Goal: Book appointment/travel/reservation

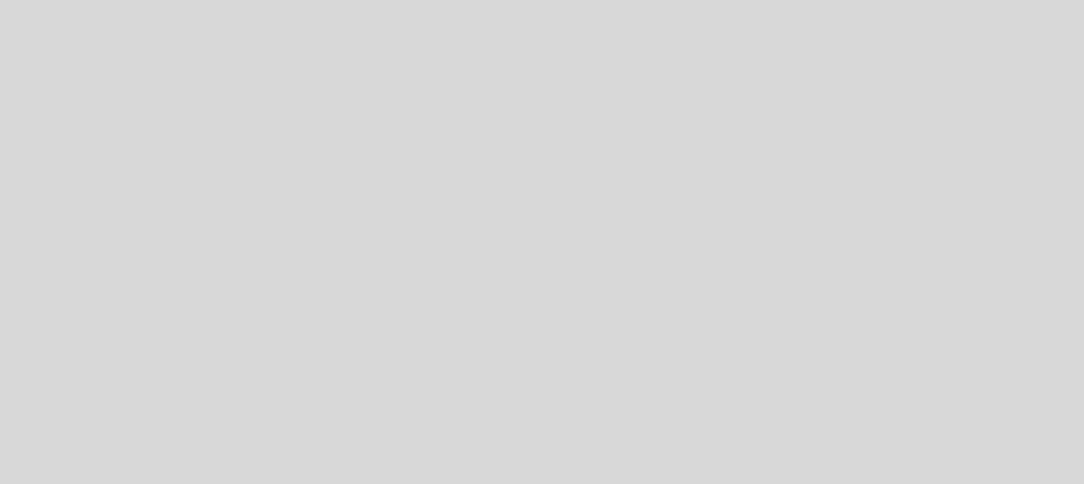
select select "es"
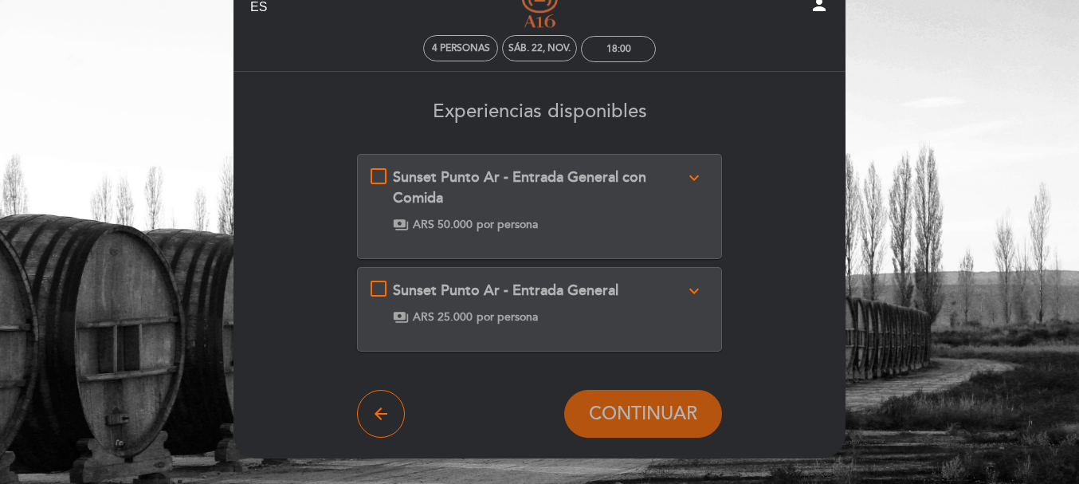
scroll to position [80, 0]
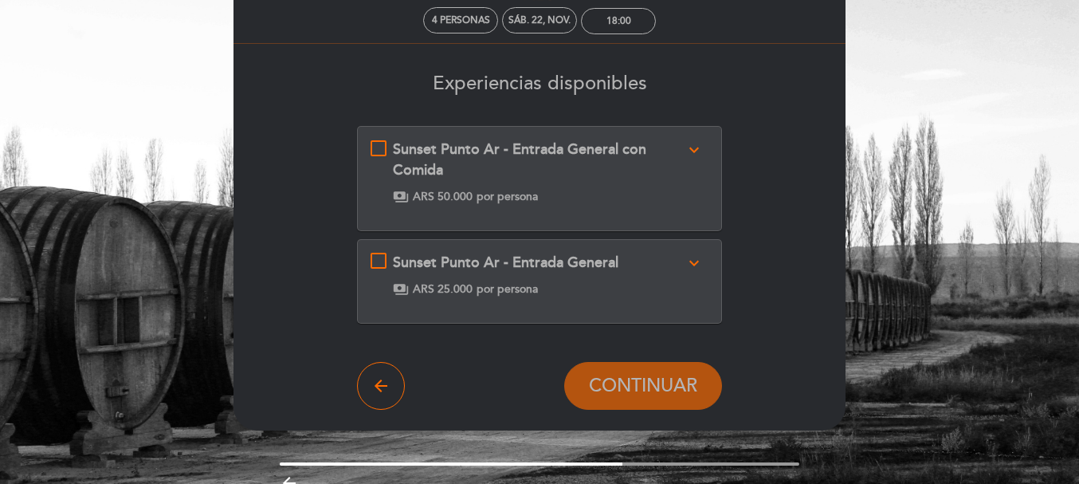
click at [695, 150] on icon "expand_more" at bounding box center [693, 149] width 19 height 19
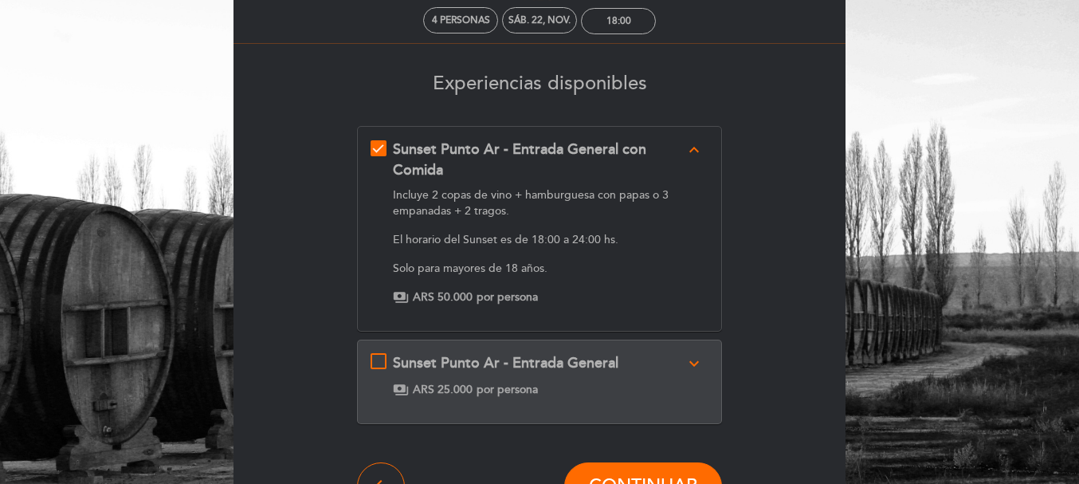
click at [696, 367] on icon "expand_more" at bounding box center [693, 363] width 19 height 19
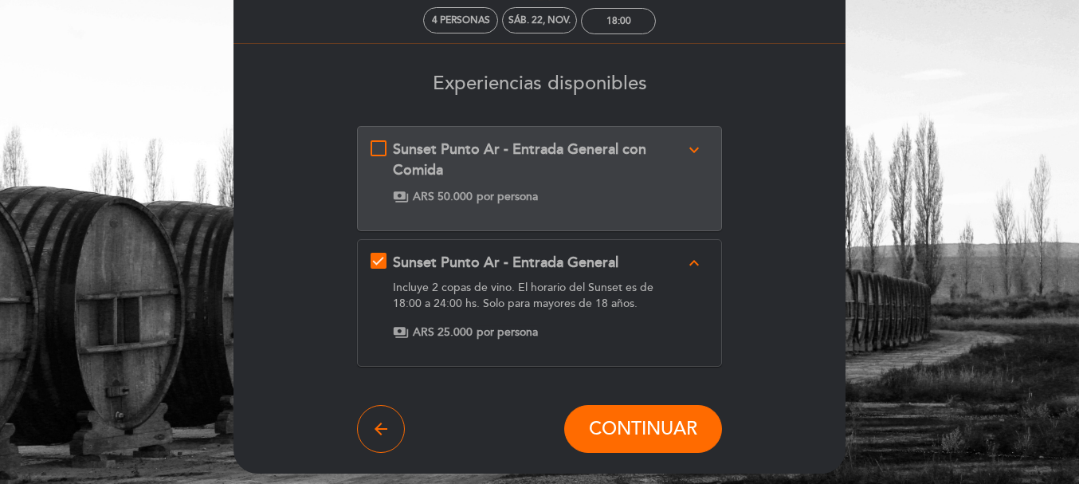
click at [691, 147] on icon "expand_more" at bounding box center [693, 149] width 19 height 19
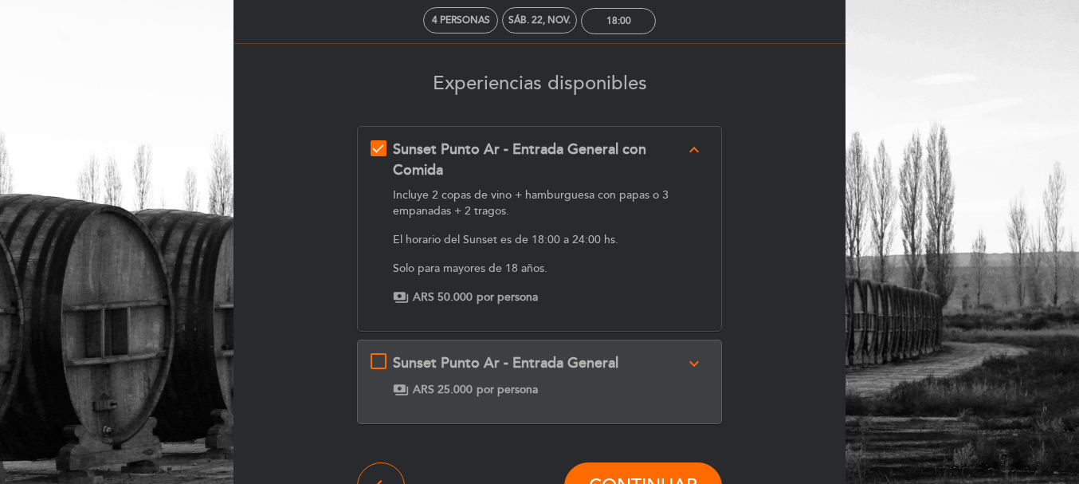
click at [696, 360] on icon "expand_more" at bounding box center [693, 363] width 19 height 19
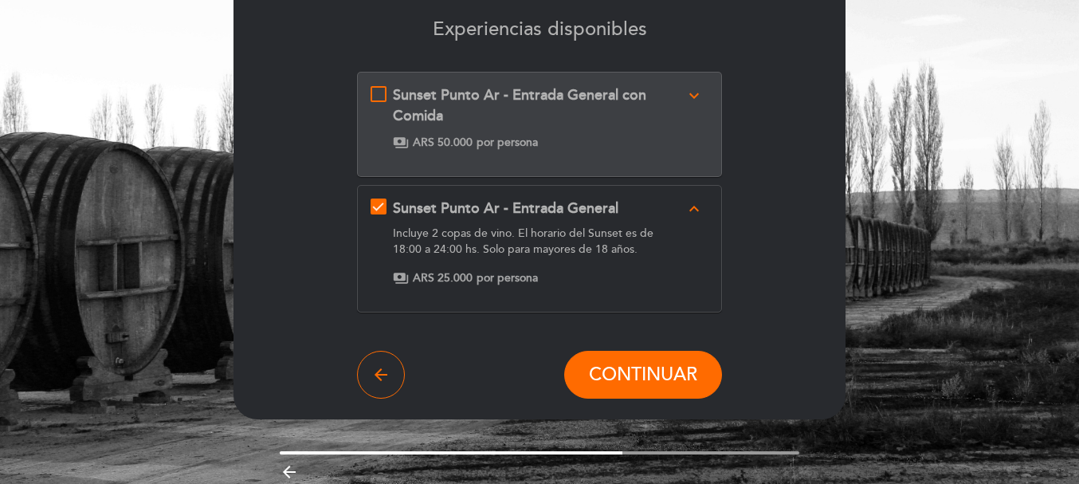
scroll to position [199, 0]
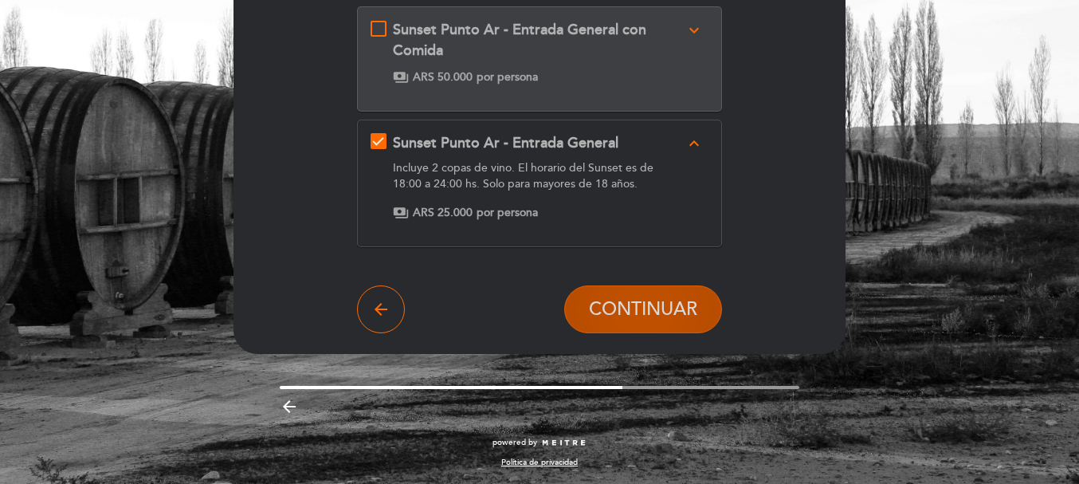
click at [594, 320] on button "CONTINUAR" at bounding box center [643, 309] width 158 height 48
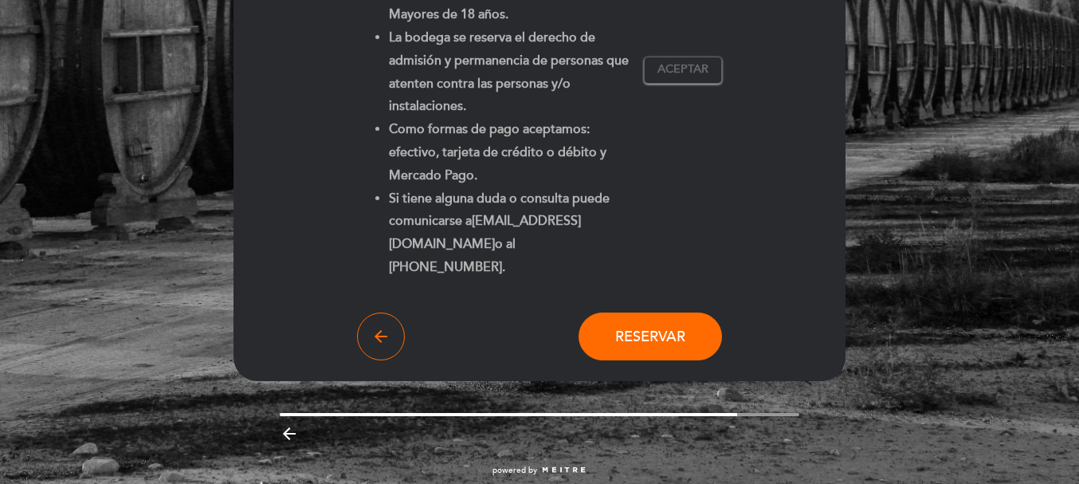
scroll to position [487, 0]
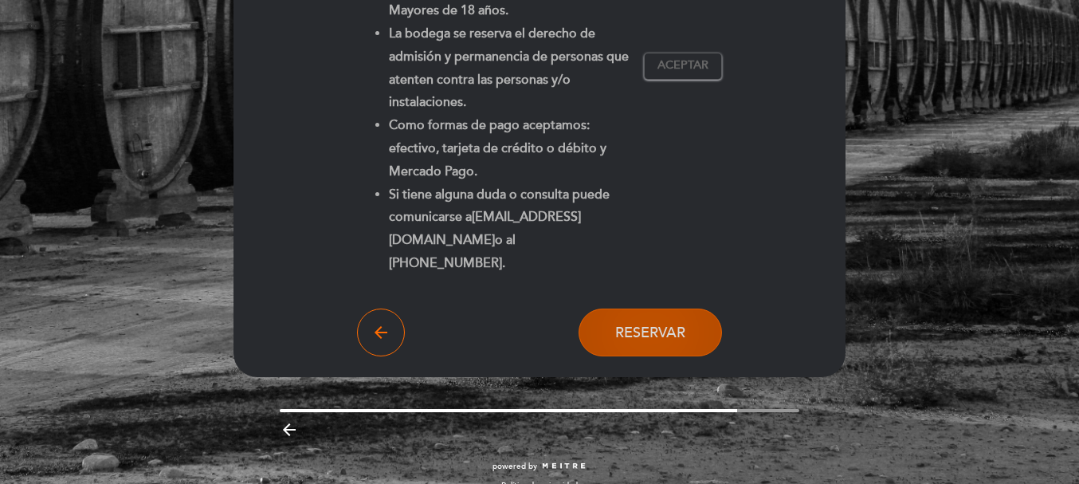
click at [590, 326] on button "Reservar" at bounding box center [650, 332] width 143 height 48
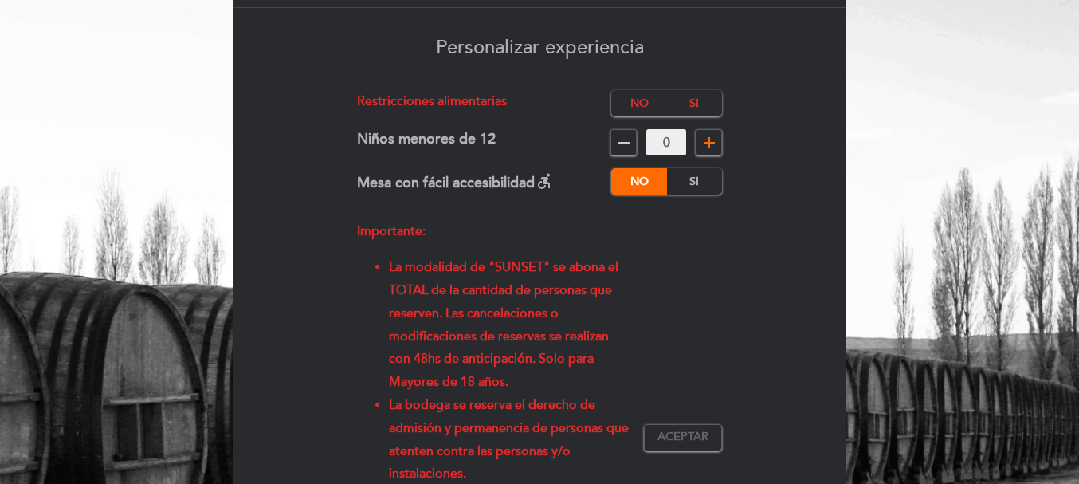
scroll to position [88, 0]
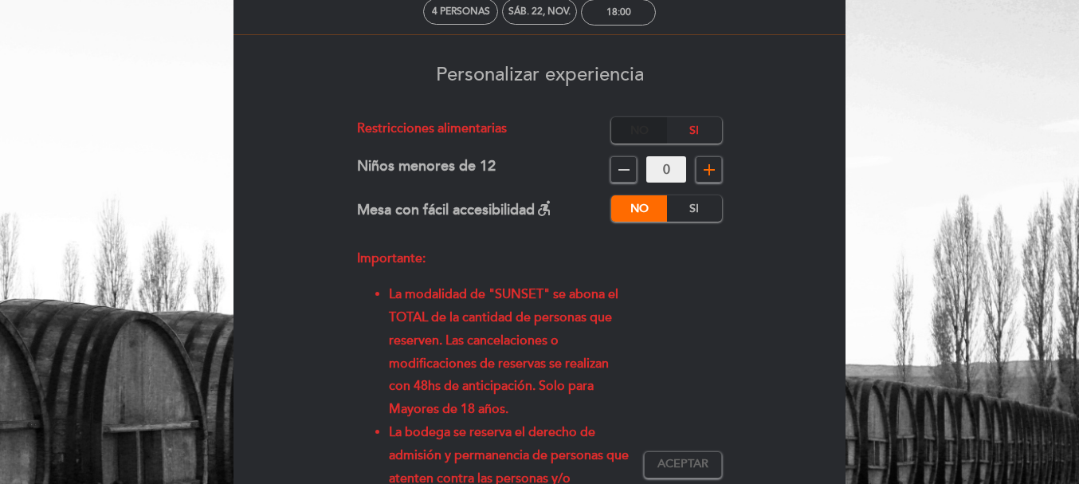
click at [633, 127] on label "No" at bounding box center [639, 130] width 56 height 26
click at [652, 214] on label "No" at bounding box center [639, 208] width 56 height 26
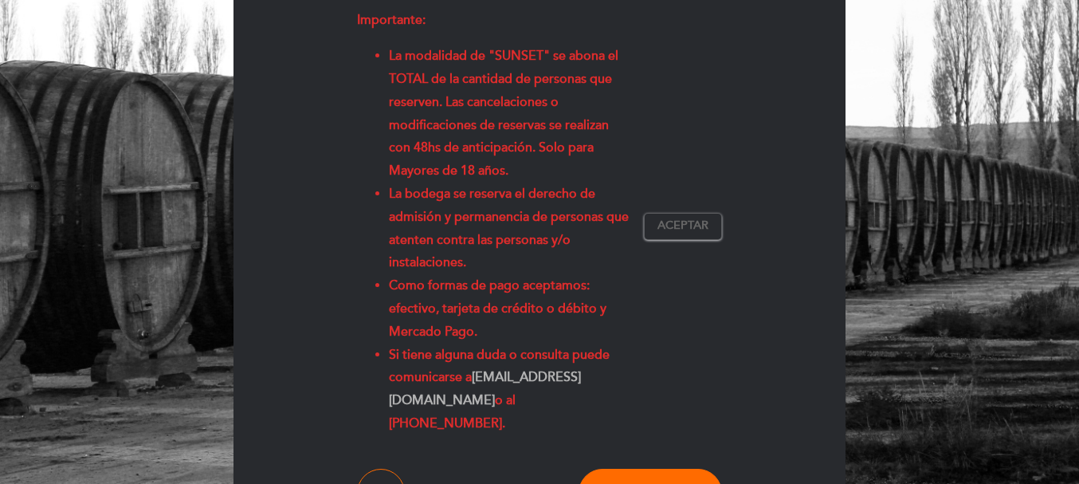
scroll to position [328, 0]
click at [709, 217] on button "Aceptar Aceptado" at bounding box center [683, 225] width 78 height 27
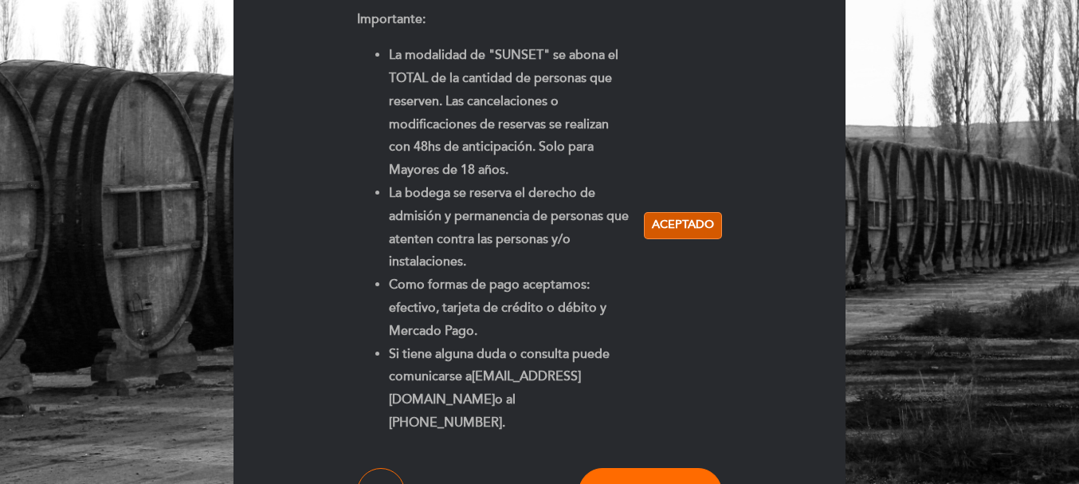
click at [665, 217] on span "Aceptado" at bounding box center [683, 225] width 62 height 17
click at [665, 217] on span "Aceptar" at bounding box center [682, 225] width 51 height 17
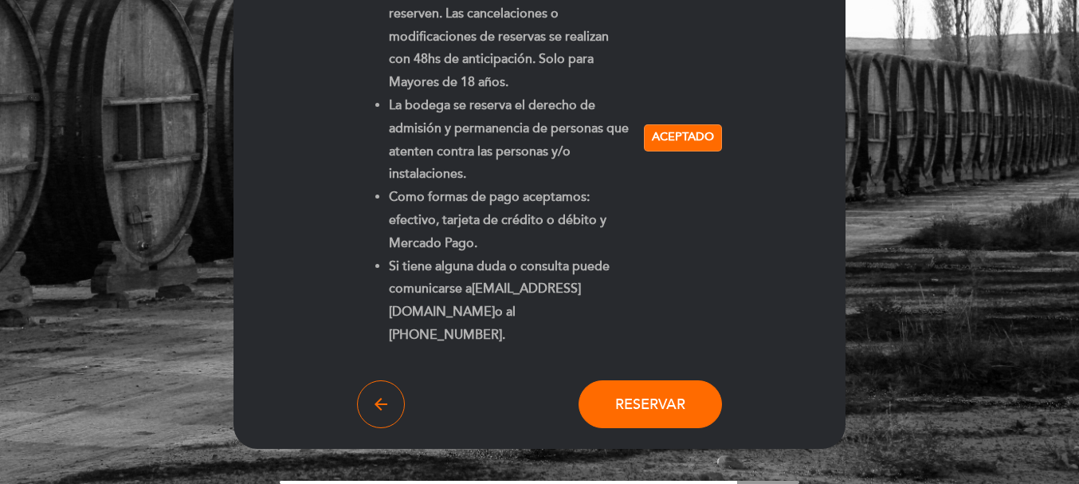
scroll to position [487, 0]
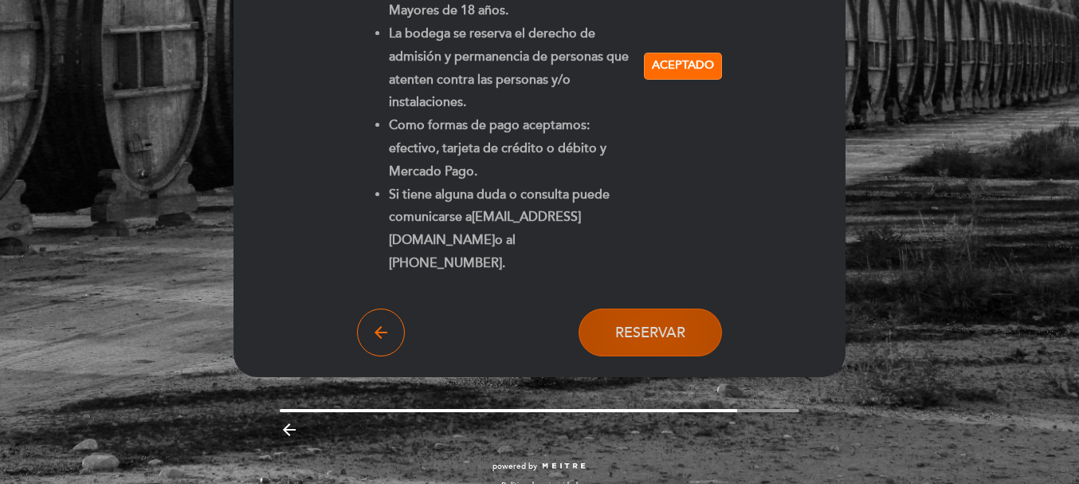
click at [676, 324] on span "Reservar" at bounding box center [650, 333] width 70 height 18
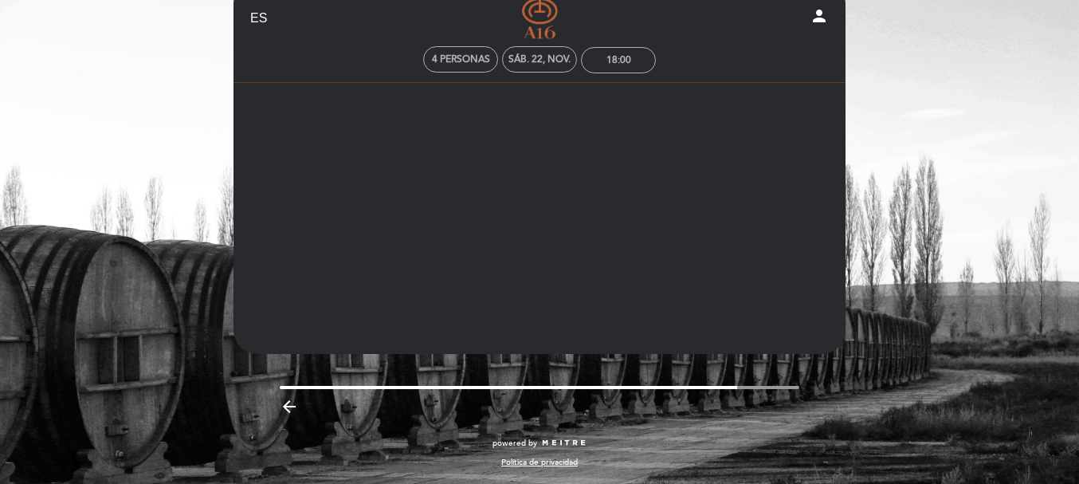
click at [676, 306] on header "EN ES PT Bodega - A16 person 4 personas sáb. 22, nov. 18:00 Bienvenido Bienveni…" at bounding box center [539, 166] width 612 height 375
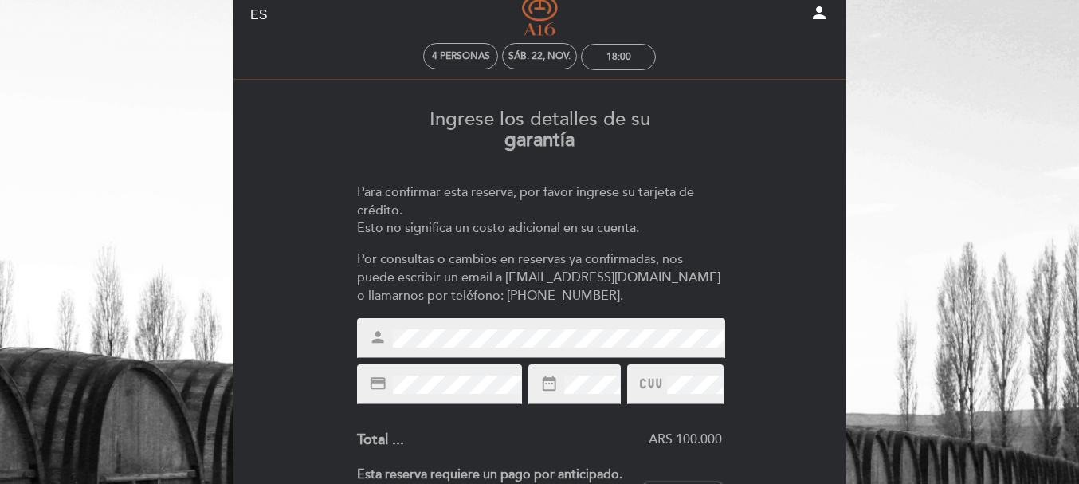
scroll to position [0, 0]
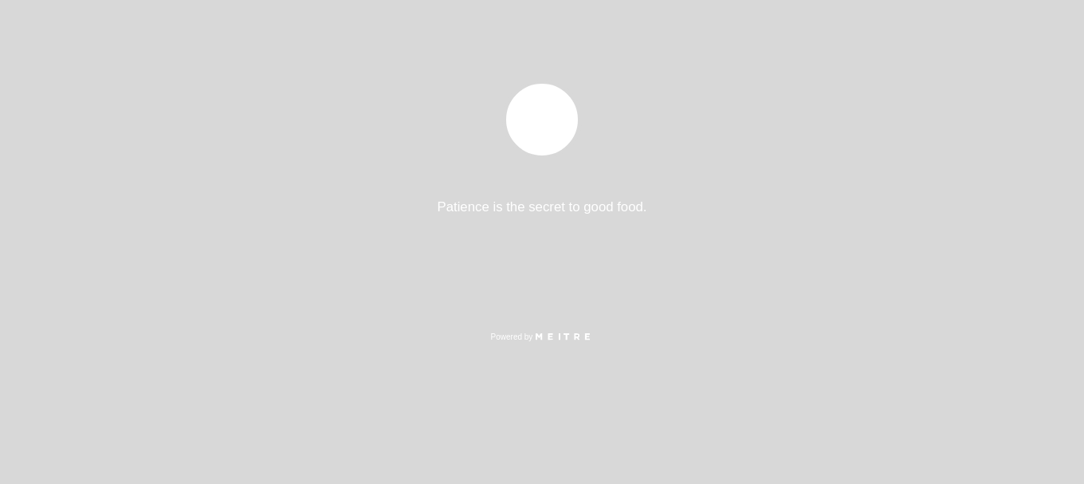
select select "es"
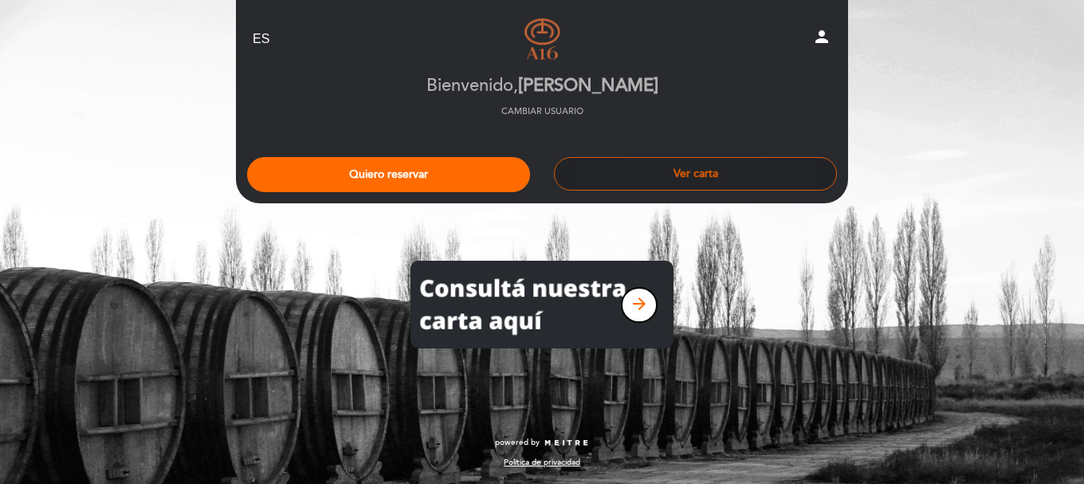
click at [743, 168] on button "Ver carta" at bounding box center [695, 173] width 283 height 33
click at [817, 38] on icon "person" at bounding box center [821, 36] width 19 height 19
select select "es"
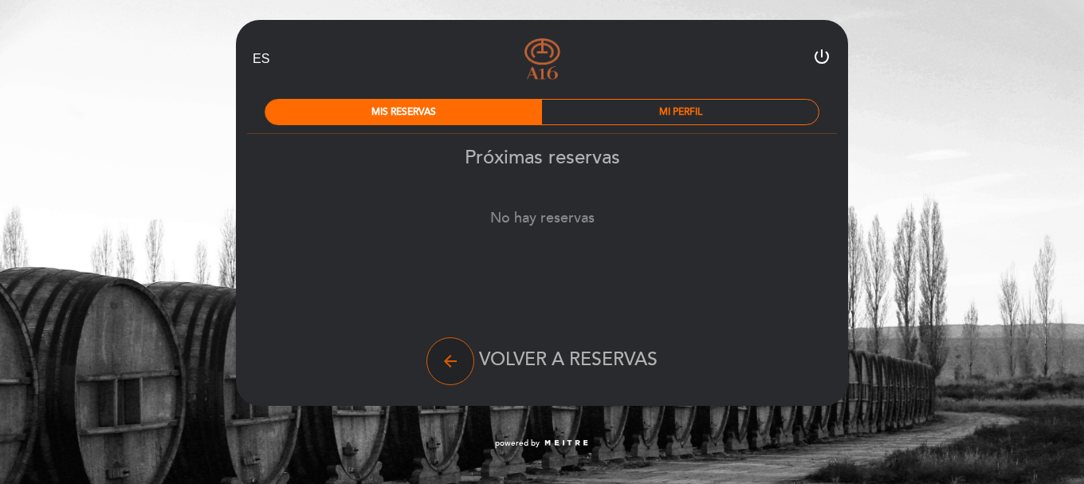
click at [433, 361] on button "arrow_back" at bounding box center [450, 361] width 48 height 48
select select "es"
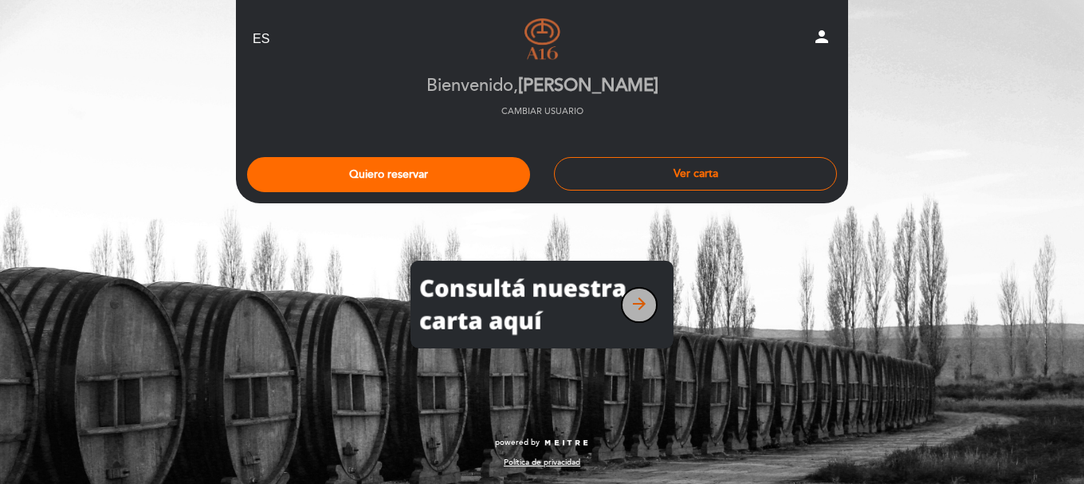
click at [653, 296] on button "arrow_forward" at bounding box center [639, 305] width 37 height 36
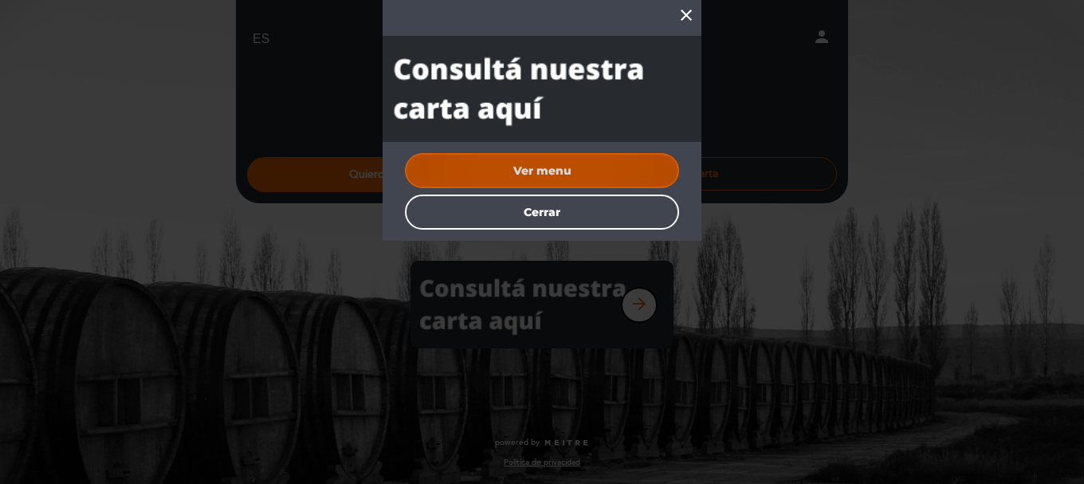
click at [590, 173] on button "Ver menu" at bounding box center [542, 170] width 274 height 35
